Goal: Task Accomplishment & Management: Use online tool/utility

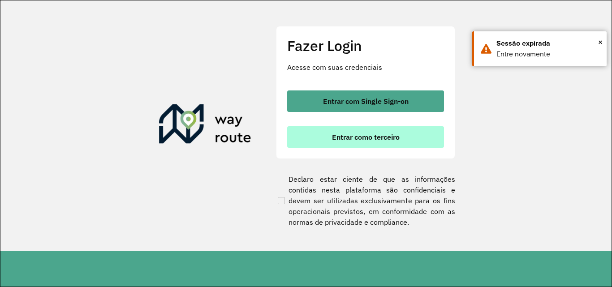
click at [383, 127] on button "Entrar como terceiro" at bounding box center [365, 136] width 157 height 21
click at [388, 135] on span "Entrar como terceiro" at bounding box center [366, 136] width 68 height 7
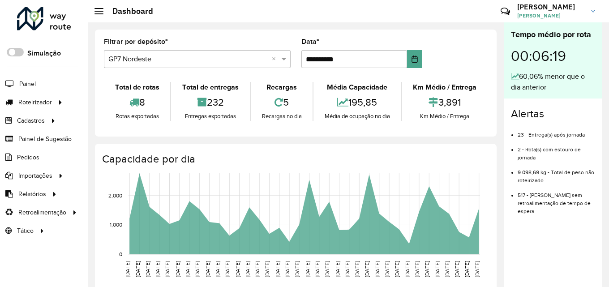
click at [245, 66] on div "Selecione um depósito × GP7 Nordeste ×" at bounding box center [197, 59] width 187 height 18
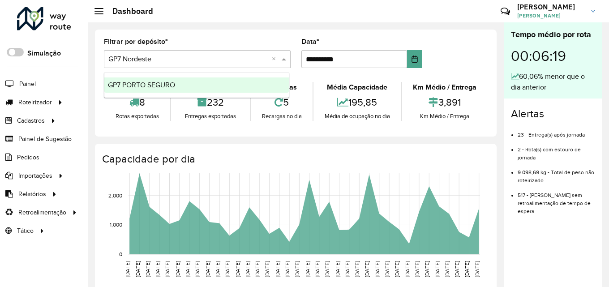
click at [222, 82] on div "GP7 PORTO SEGURO" at bounding box center [196, 84] width 184 height 15
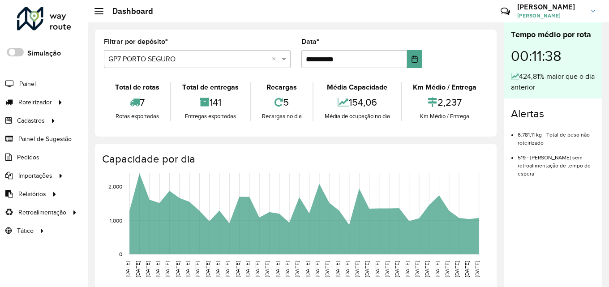
click at [196, 54] on input "text" at bounding box center [188, 59] width 160 height 11
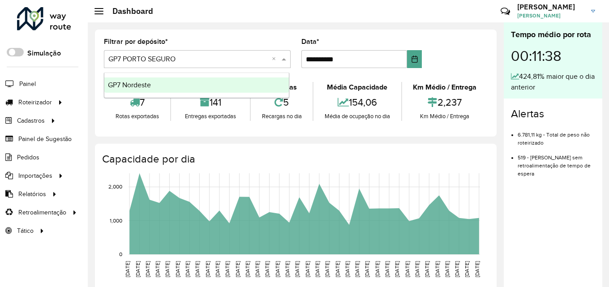
click at [184, 90] on div "GP7 Nordeste" at bounding box center [196, 84] width 184 height 15
